Goal: Check status: Check status

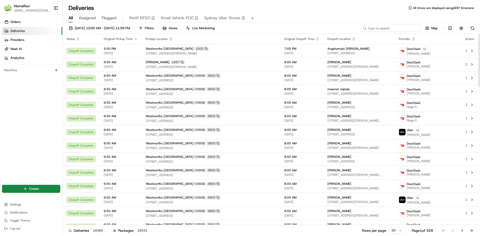
click at [399, 27] on input at bounding box center [391, 28] width 60 height 7
paste input "265320510"
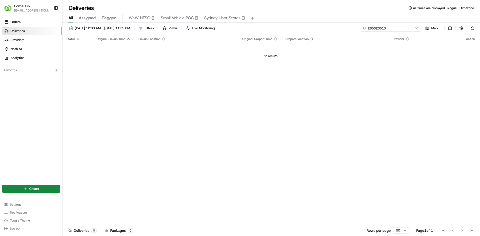
type input "265320510"
click at [23, 23] on link "Orders" at bounding box center [32, 22] width 60 height 8
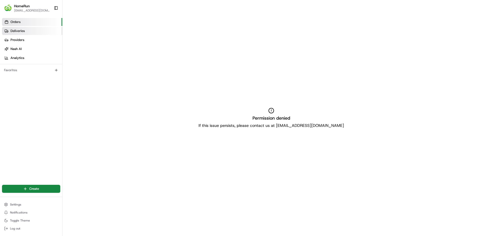
click at [18, 30] on span "Deliveries" at bounding box center [18, 31] width 14 height 5
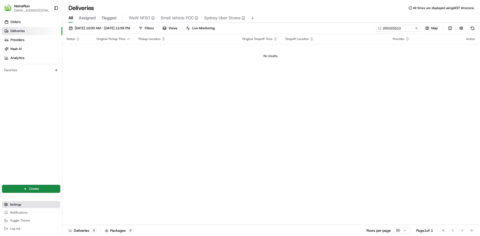
click at [17, 205] on span "Settings" at bounding box center [15, 205] width 11 height 4
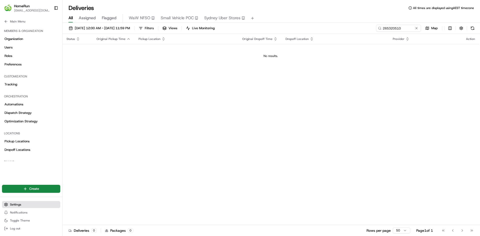
click at [17, 205] on span "Settings" at bounding box center [15, 205] width 11 height 4
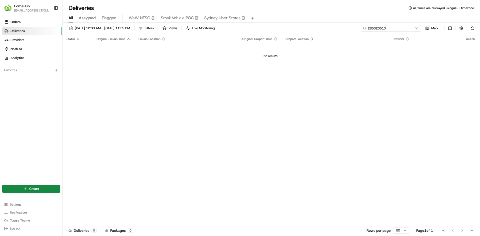
click at [408, 28] on input "265320510" at bounding box center [391, 28] width 60 height 7
click at [418, 29] on button at bounding box center [416, 28] width 5 height 5
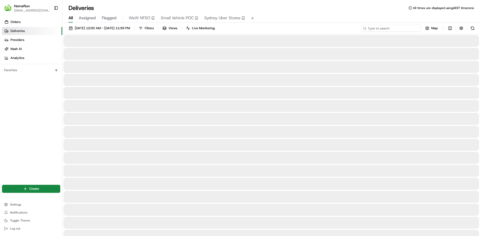
click at [404, 30] on input at bounding box center [391, 28] width 60 height 7
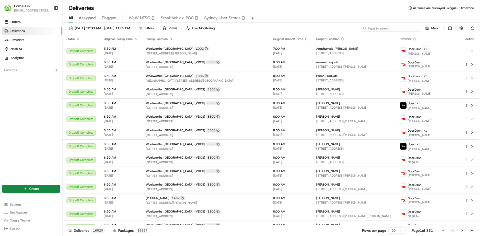
paste input "265320433"
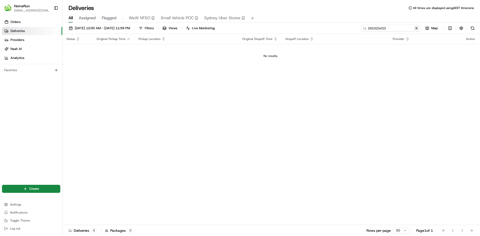
type input "265320433"
click at [418, 27] on button at bounding box center [416, 28] width 5 height 5
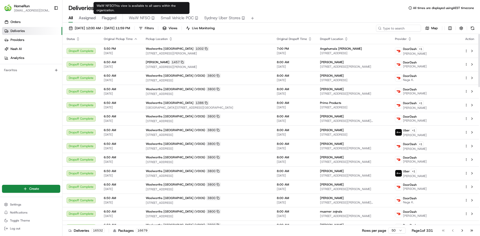
type input "36T86500678"
click at [139, 18] on span "WaW NFSO" at bounding box center [140, 18] width 22 height 6
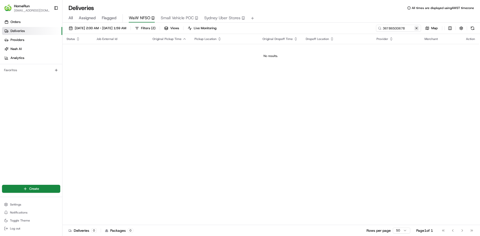
click at [418, 28] on button at bounding box center [416, 28] width 5 height 5
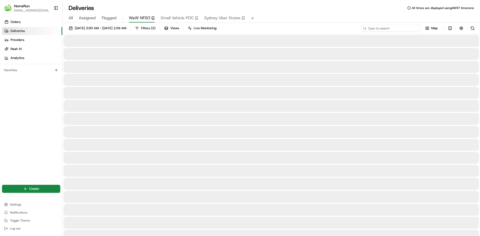
click at [396, 30] on input at bounding box center [391, 28] width 60 height 7
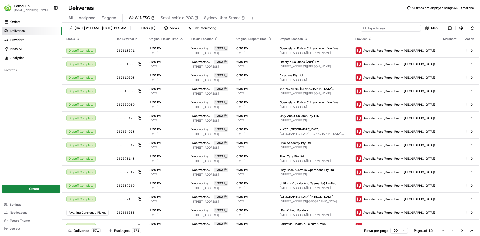
paste input "265320510"
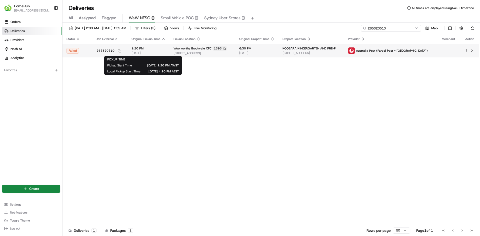
type input "265320510"
click at [149, 54] on span "[DATE]" at bounding box center [149, 53] width 34 height 4
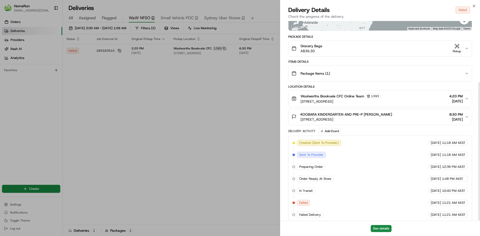
scroll to position [89, 0]
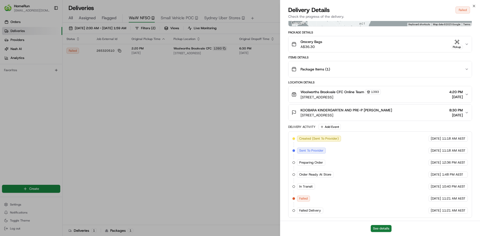
click at [374, 231] on button "See details" at bounding box center [381, 228] width 21 height 7
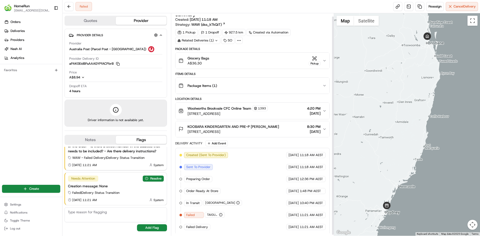
scroll to position [4, 0]
click at [228, 202] on span "[GEOGRAPHIC_DATA]" at bounding box center [220, 202] width 30 height 4
click at [236, 201] on icon "button" at bounding box center [238, 202] width 4 height 4
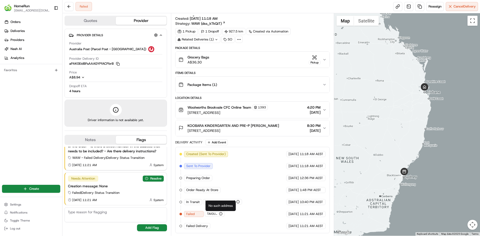
click at [221, 213] on icon "button" at bounding box center [221, 214] width 4 height 4
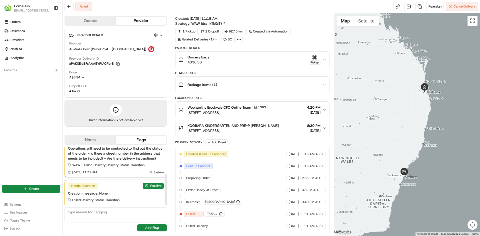
scroll to position [50, 0]
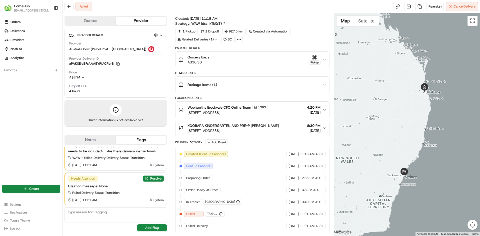
click at [323, 61] on icon "button" at bounding box center [325, 60] width 4 height 4
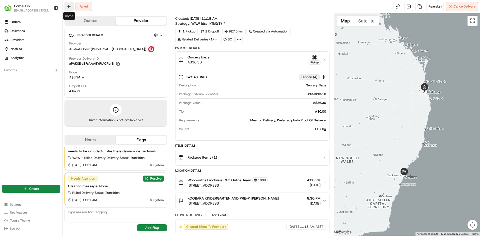
click at [66, 7] on button at bounding box center [69, 6] width 9 height 9
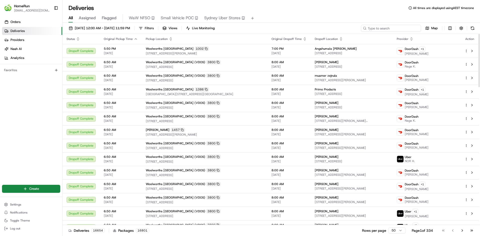
click at [388, 30] on input at bounding box center [391, 28] width 60 height 7
paste input "265320510"
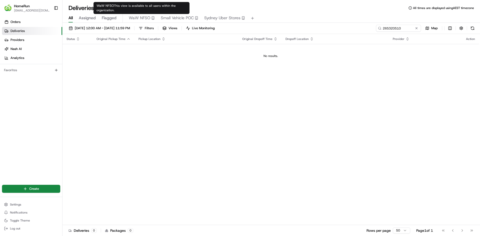
type input "36T86500678"
click at [140, 18] on span "WaW NFSO" at bounding box center [140, 18] width 22 height 6
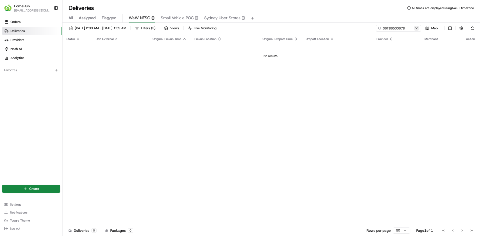
click at [415, 28] on button at bounding box center [416, 28] width 5 height 5
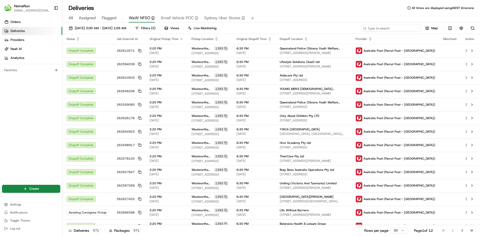
paste input "265320510"
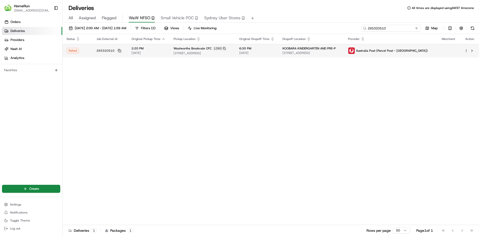
type input "265320510"
click at [467, 52] on html "HomeRun jmalone1@woolworths.com.au Toggle Sidebar Orders Deliveries Providers N…" at bounding box center [240, 118] width 480 height 236
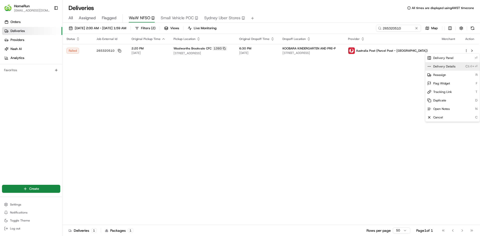
click at [457, 68] on div "Delivery Details Ctrl+⏎" at bounding box center [452, 66] width 55 height 9
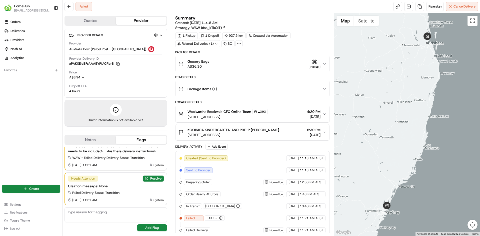
click at [238, 43] on icon at bounding box center [239, 44] width 5 height 5
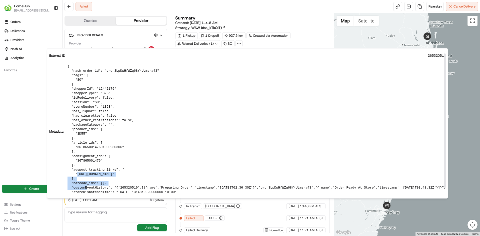
drag, startPoint x: 76, startPoint y: 176, endPoint x: 176, endPoint y: 175, distance: 100.3
click at [176, 175] on pre "{ "nash_order_id": "ord_3LpDwHfWZq68Y4ULmsra43", "tags": [ "SO" ], "shopperId":…" at bounding box center [257, 131] width 378 height 135
copy pre "[URL][DOMAIN_NAME]"
click at [304, 28] on div "Summary Created: [DATE] 11:18 AM Strategy: WAW (dss_kTkQiT)" at bounding box center [252, 23] width 154 height 15
